Goal: Task Accomplishment & Management: Use online tool/utility

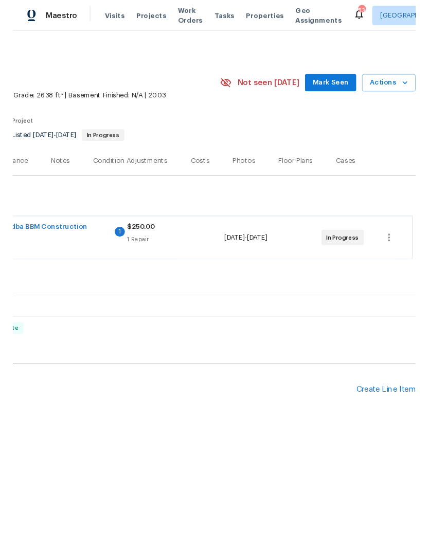
scroll to position [0, 152]
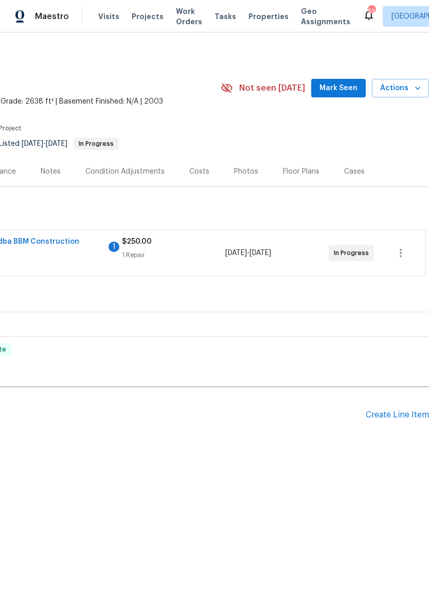
click at [419, 85] on icon "button" at bounding box center [418, 88] width 10 height 10
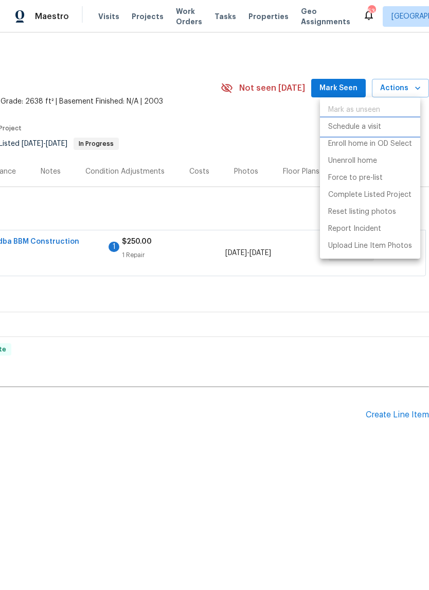
click at [375, 128] on p "Schedule a visit" at bounding box center [355, 127] width 53 height 11
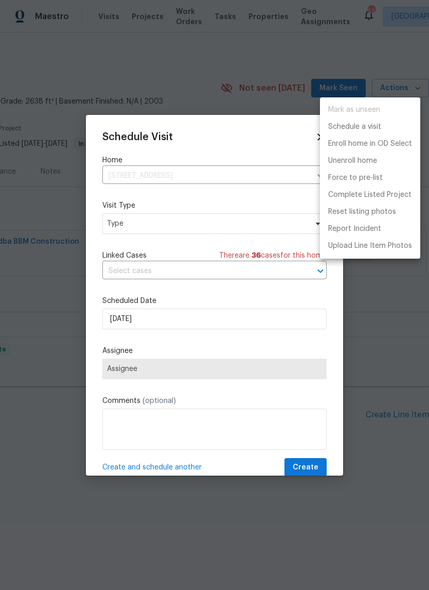
click at [192, 227] on div at bounding box center [214, 295] width 429 height 590
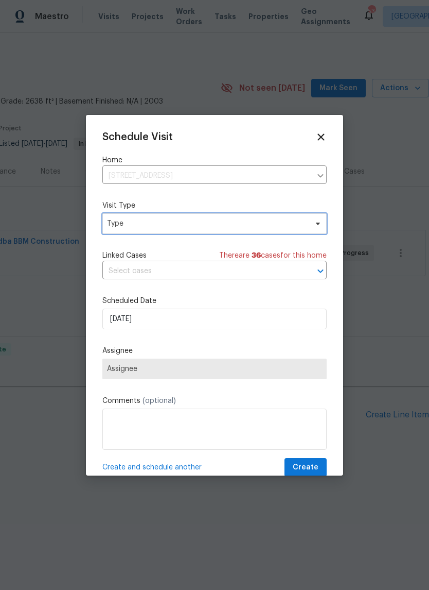
click at [208, 228] on span "Type" at bounding box center [207, 223] width 200 height 10
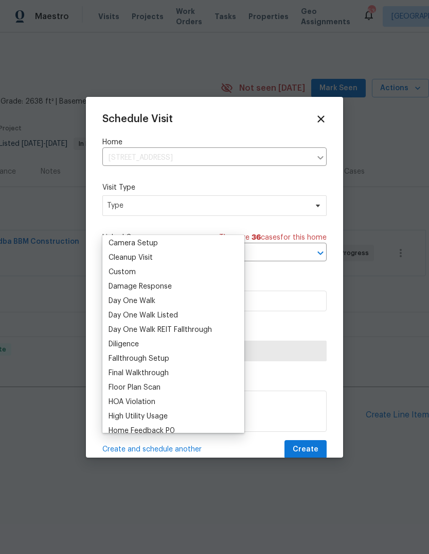
scroll to position [132, 0]
click at [128, 274] on div "Custom" at bounding box center [122, 271] width 27 height 10
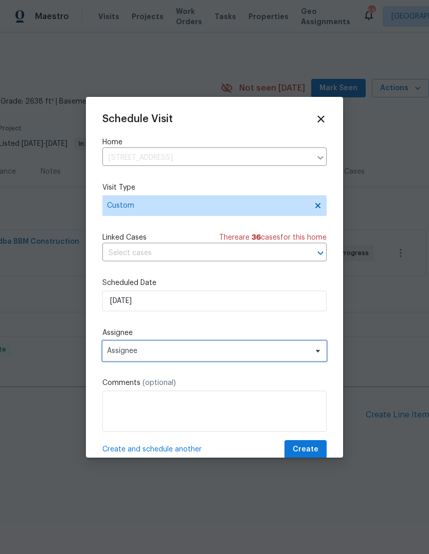
click at [166, 352] on span "Assignee" at bounding box center [208, 351] width 202 height 8
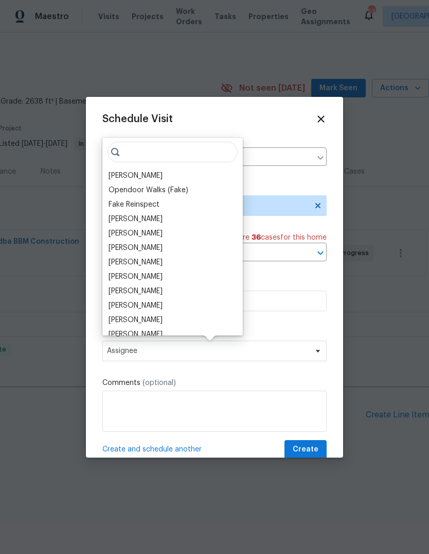
click at [141, 173] on div "[PERSON_NAME]" at bounding box center [136, 175] width 54 height 10
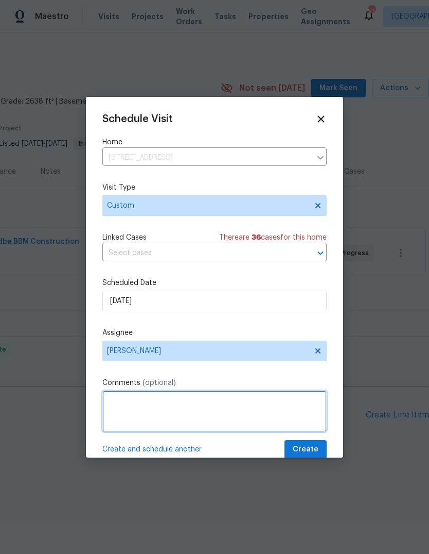
click at [155, 403] on textarea at bounding box center [214, 410] width 224 height 41
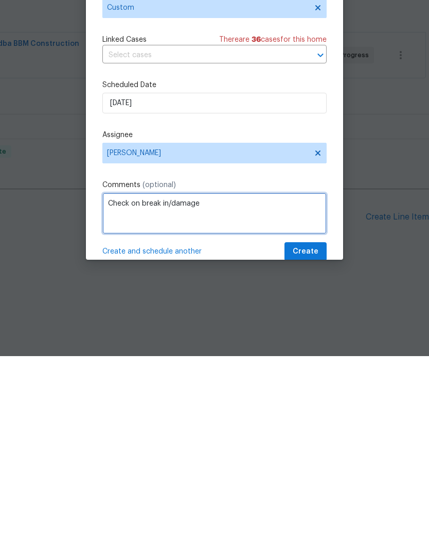
type textarea "Check on break in/damage"
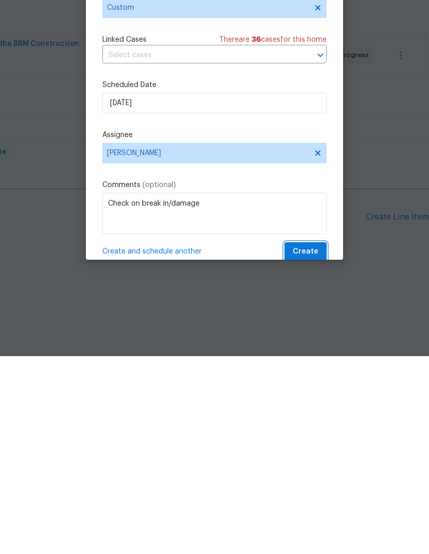
click at [313, 443] on span "Create" at bounding box center [306, 449] width 26 height 13
